Goal: Navigation & Orientation: Understand site structure

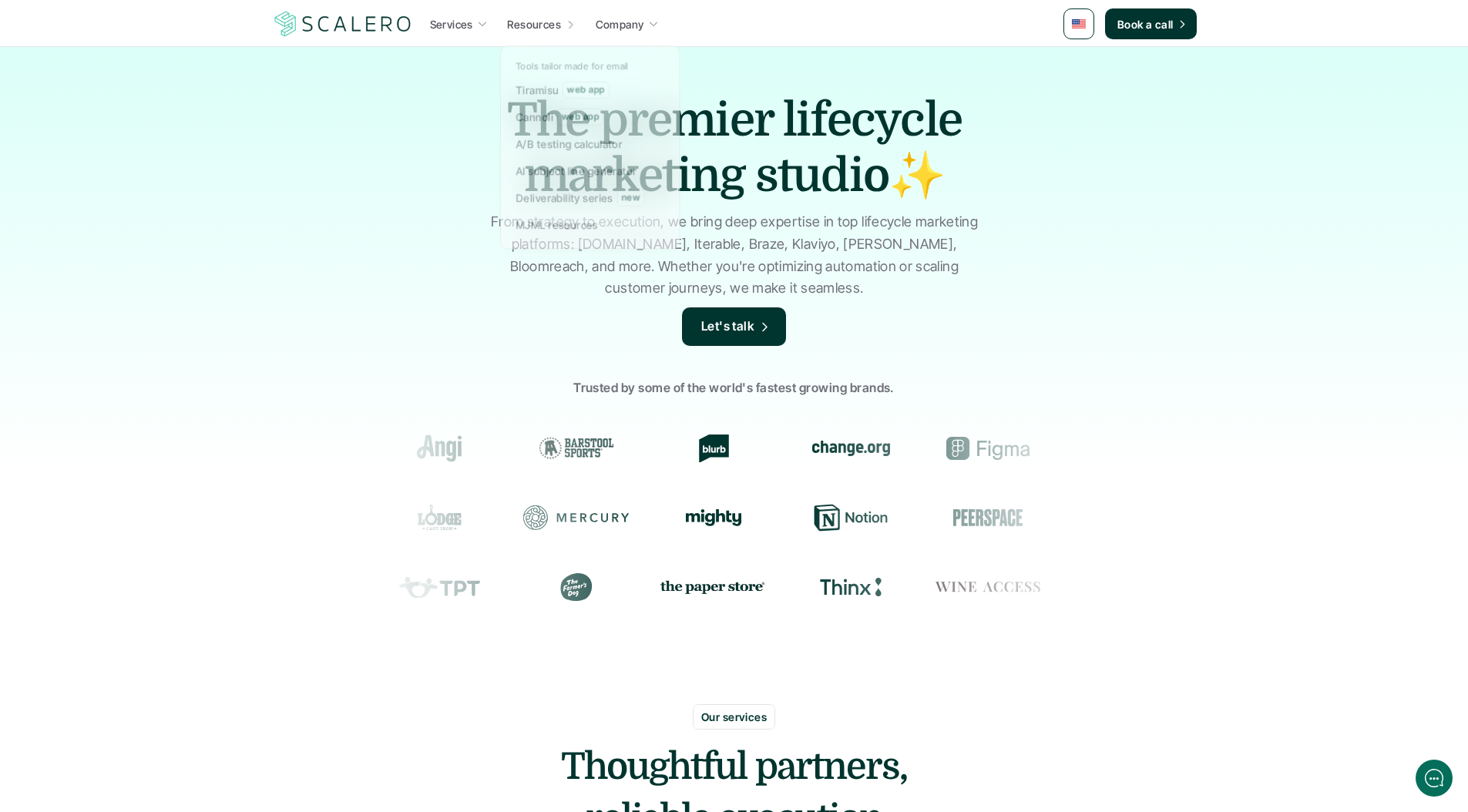
click at [375, 245] on div "The premier lifecycle marketing studio✨ From strategy to execution, we bring de…" at bounding box center [734, 370] width 1468 height 647
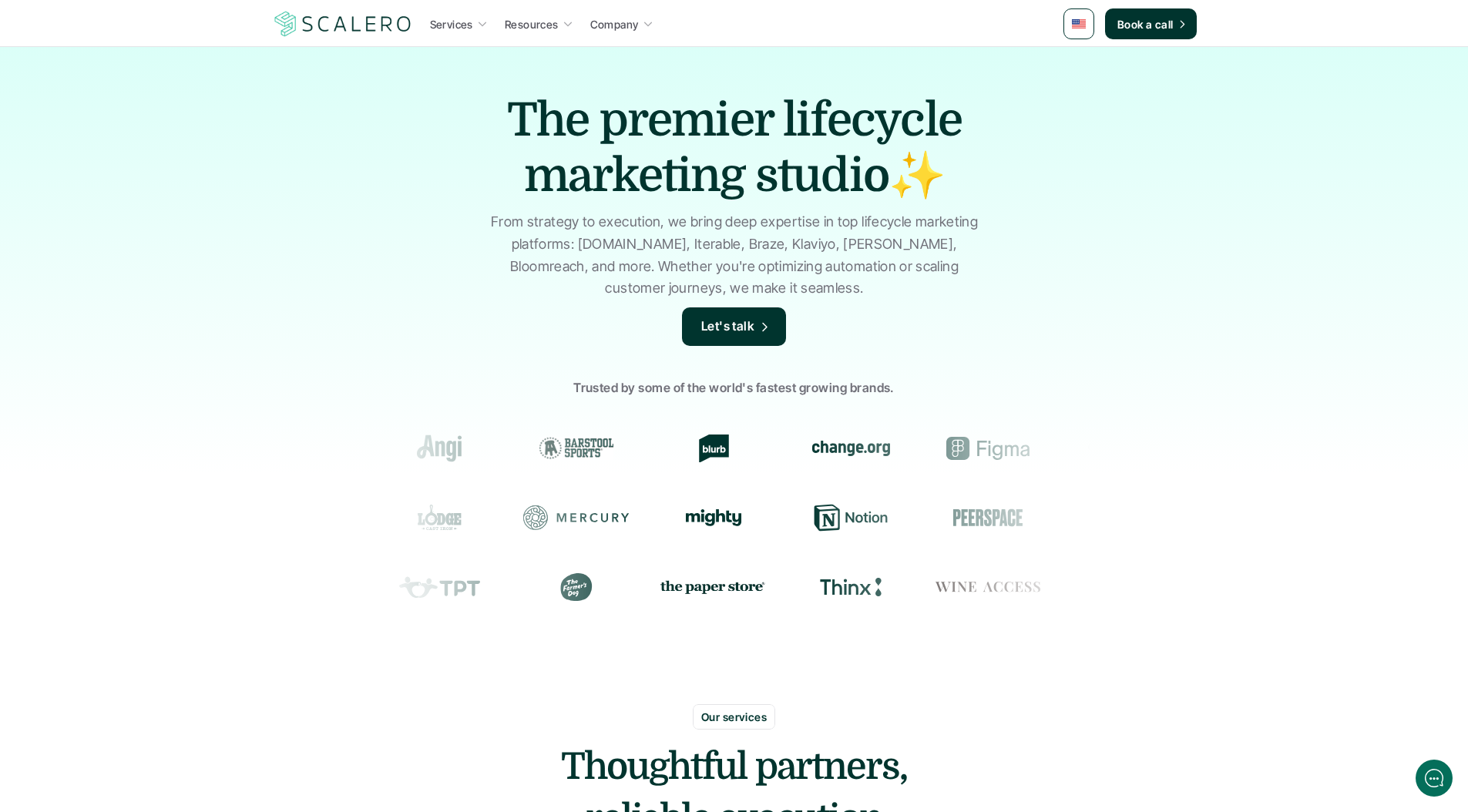
click at [327, 15] on img at bounding box center [343, 23] width 142 height 29
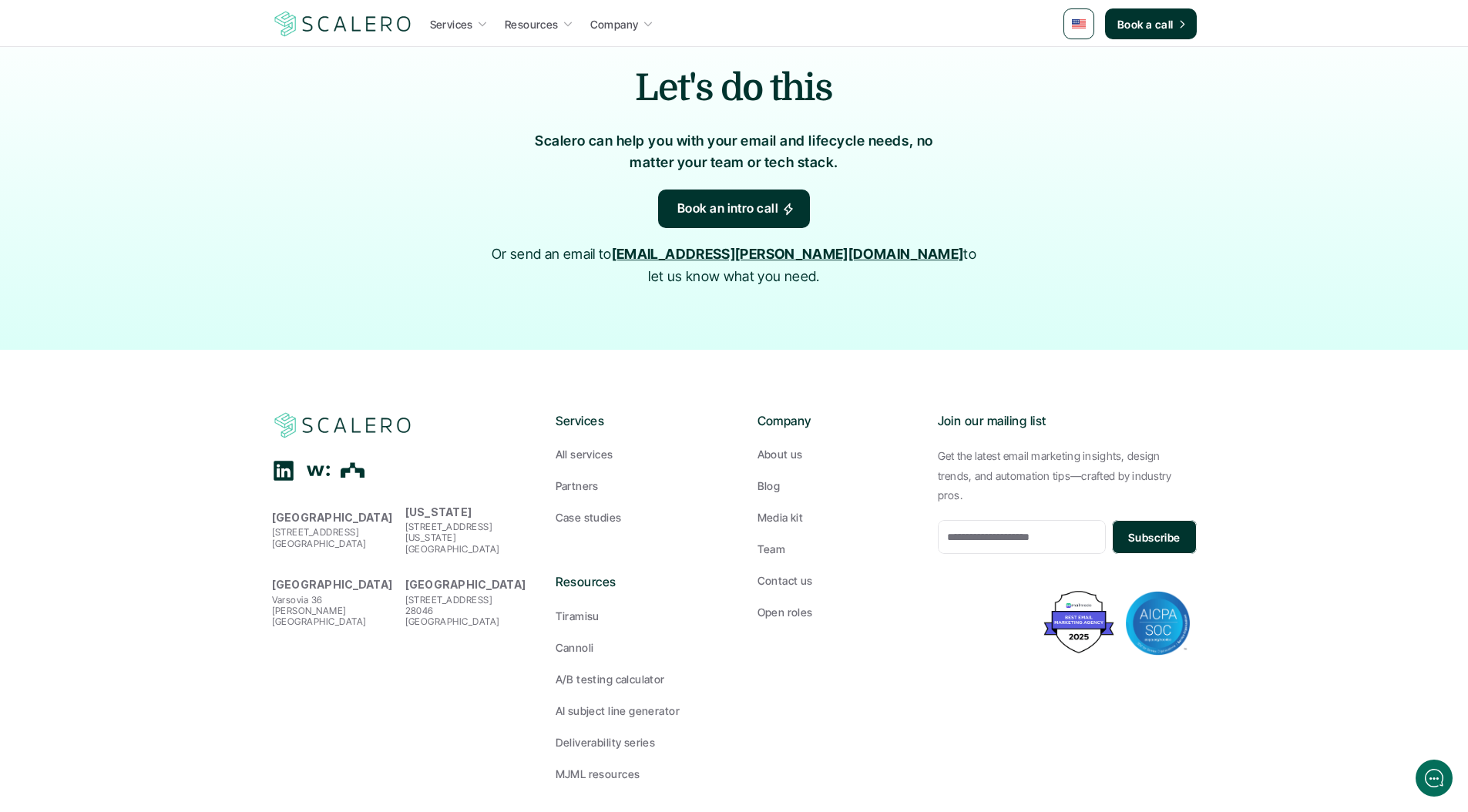
scroll to position [2391, 0]
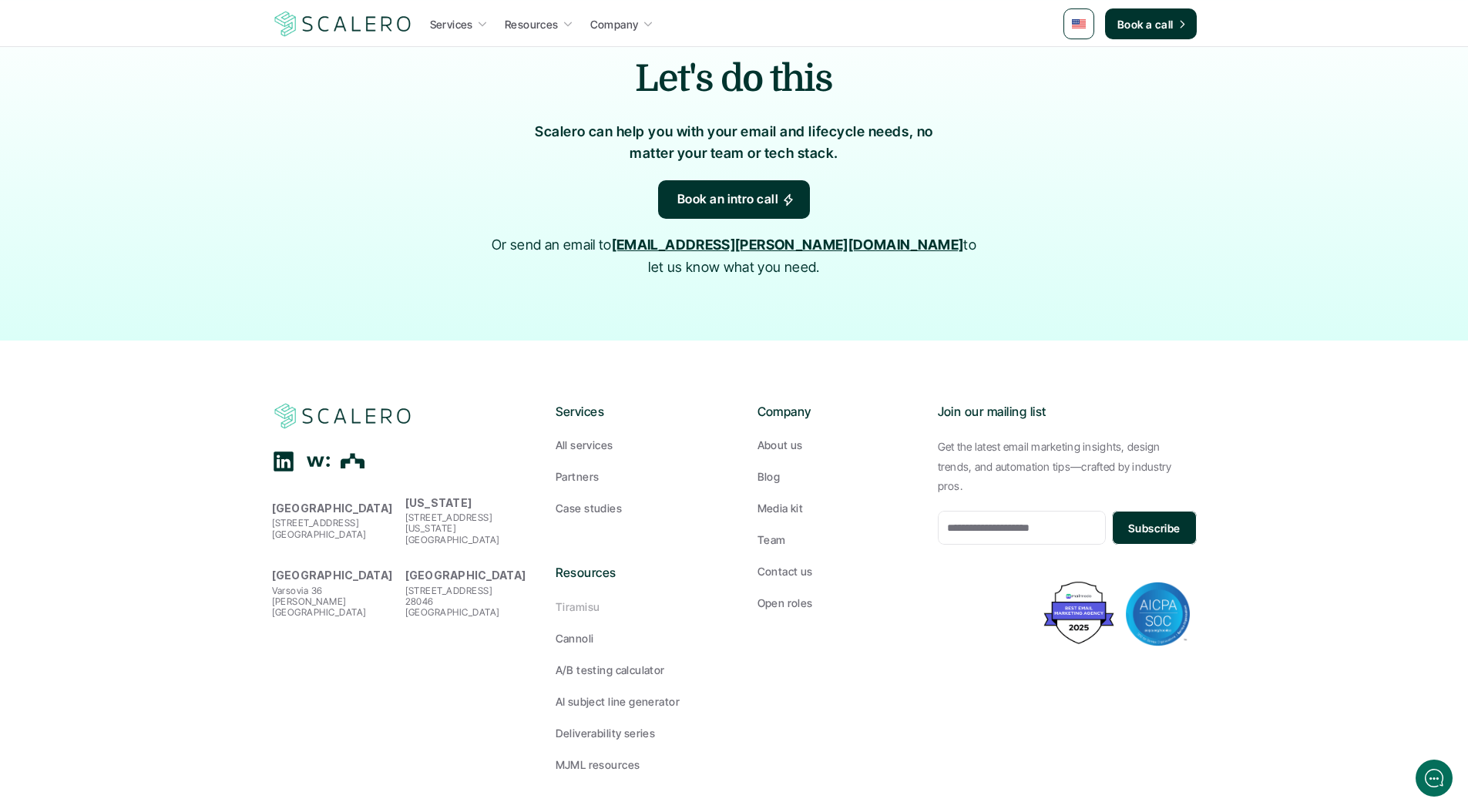
click at [592, 599] on p "Tiramisu" at bounding box center [577, 607] width 44 height 16
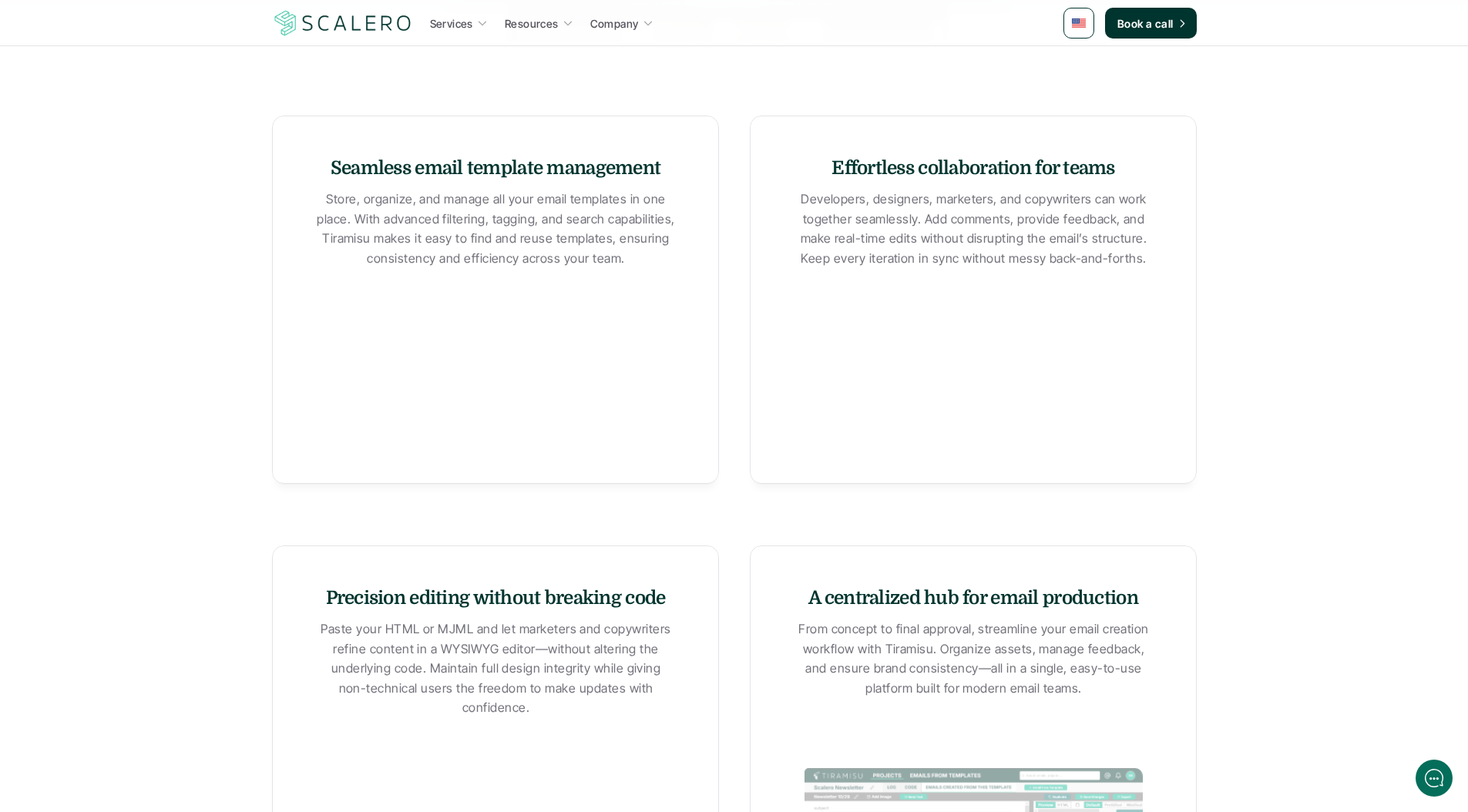
scroll to position [935, 0]
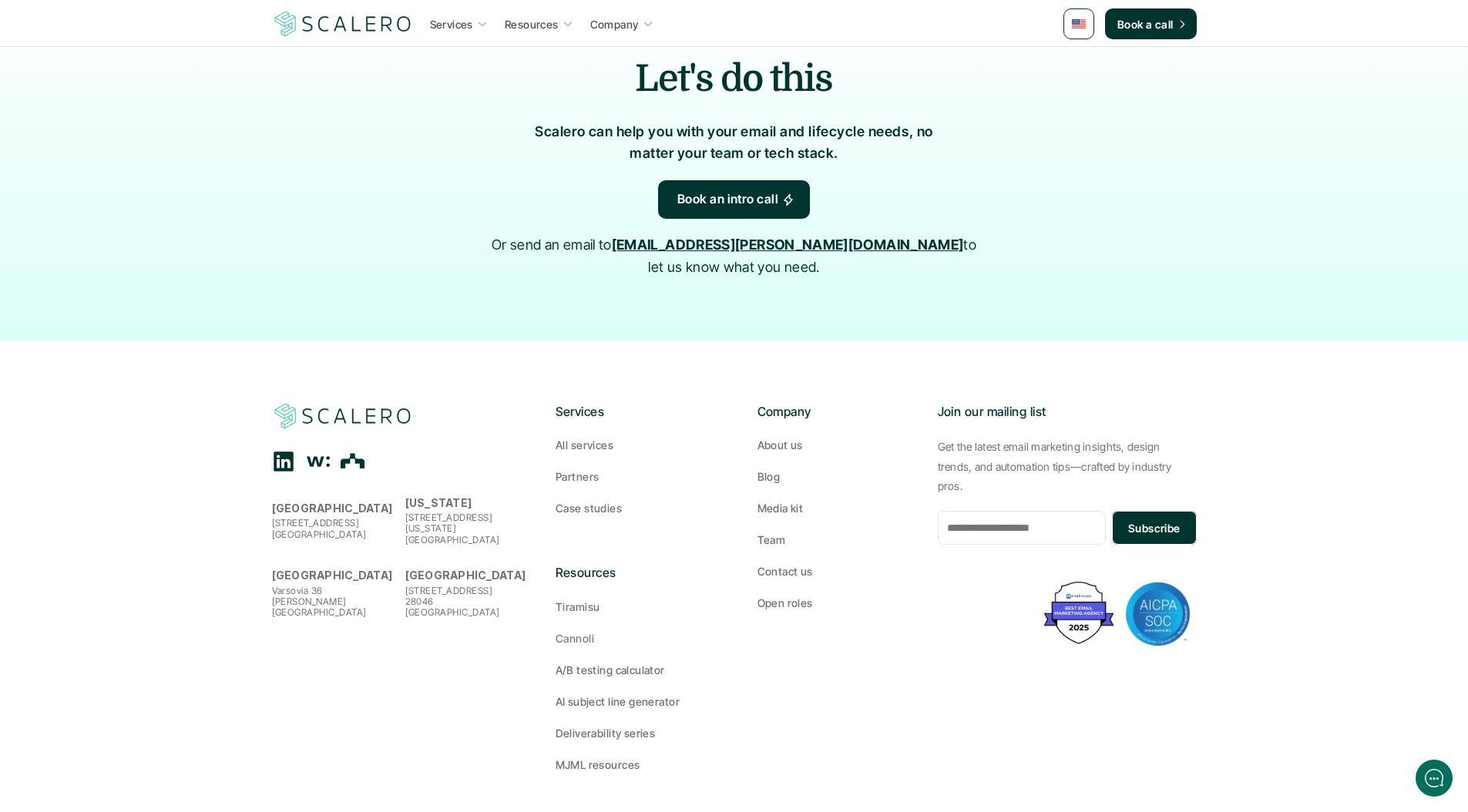
click at [581, 630] on p "Cannoli" at bounding box center [574, 638] width 39 height 16
click at [635, 726] on p "Deliverability series" at bounding box center [605, 733] width 100 height 16
click at [774, 500] on p "Media kit" at bounding box center [780, 508] width 47 height 16
click at [769, 469] on p "Blog" at bounding box center [768, 477] width 23 height 16
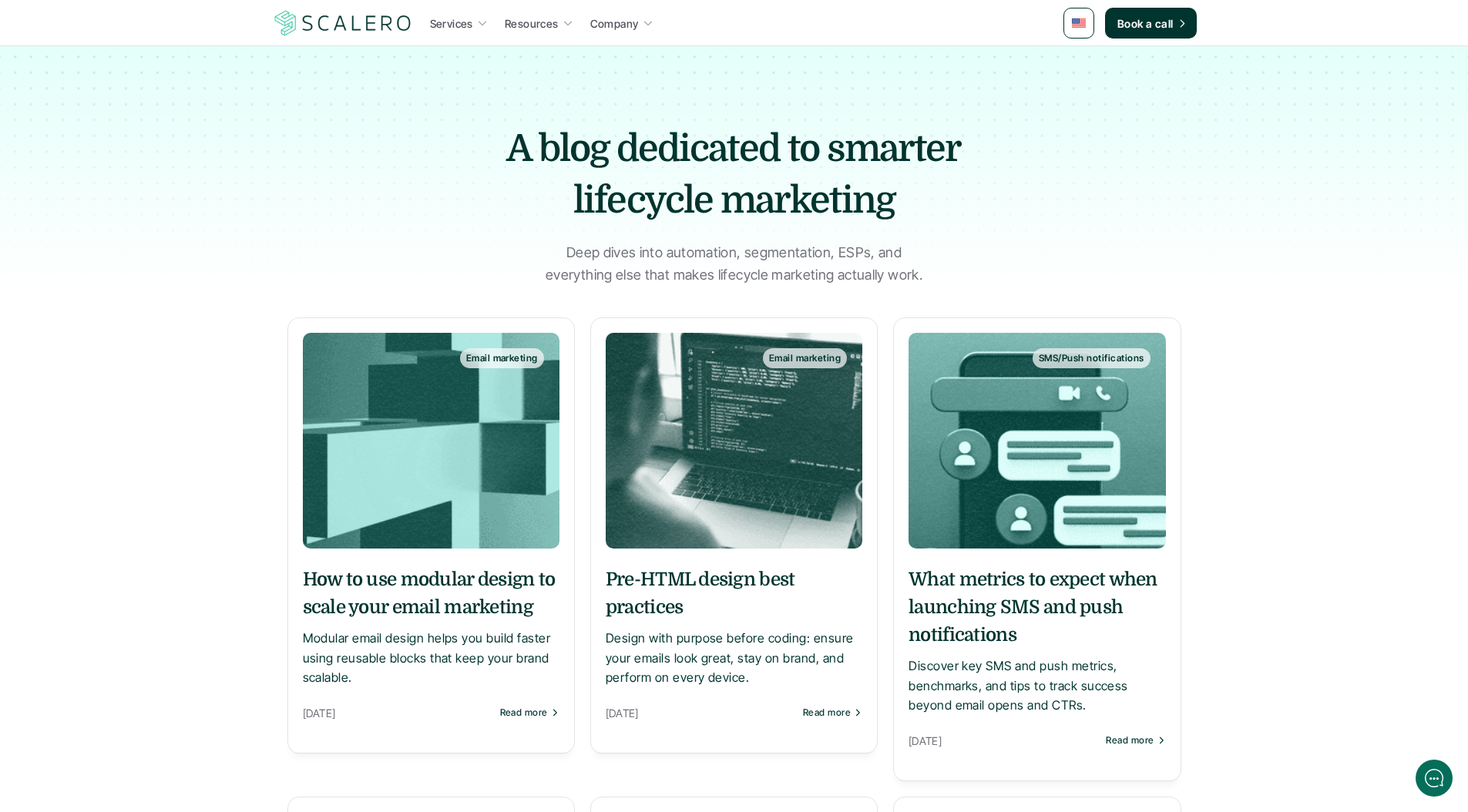
scroll to position [2391, 0]
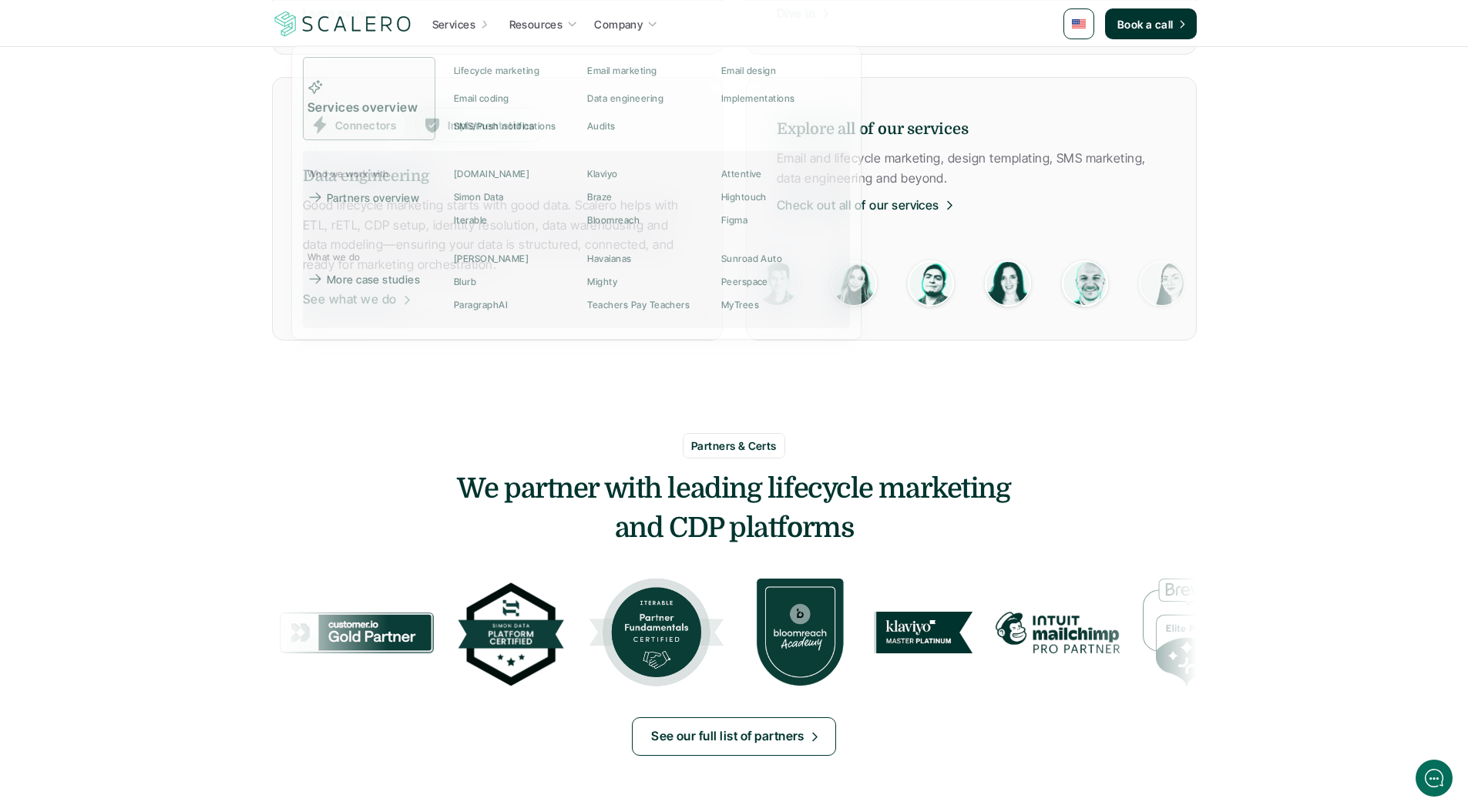
click at [357, 27] on img at bounding box center [343, 23] width 142 height 29
